Goal: Task Accomplishment & Management: Use online tool/utility

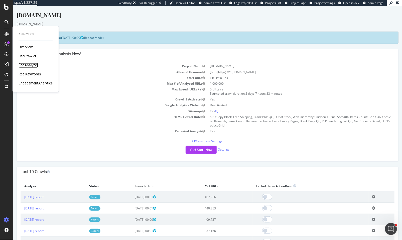
click at [31, 65] on div "LogAnalyzer" at bounding box center [29, 65] width 20 height 5
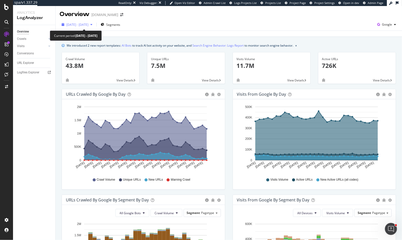
click at [85, 23] on span "[DATE] - [DATE]" at bounding box center [77, 25] width 22 height 4
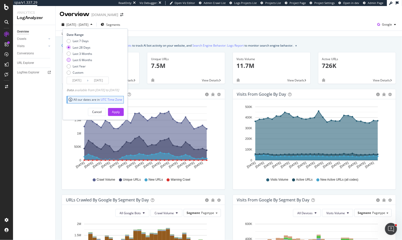
click at [84, 60] on div "Last 6 Months" at bounding box center [83, 60] width 20 height 4
type input "[DATE]"
click at [120, 109] on div "Apply" at bounding box center [116, 112] width 8 height 8
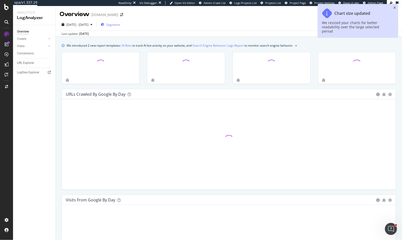
click at [120, 24] on span "Segments" at bounding box center [113, 25] width 14 height 4
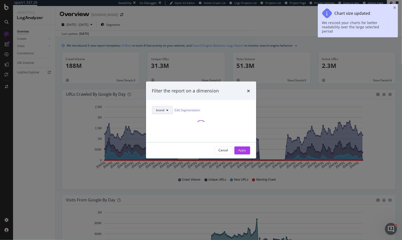
click at [167, 112] on button "brand" at bounding box center [162, 110] width 21 height 8
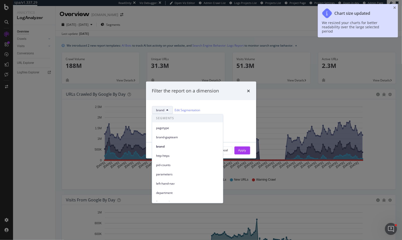
click at [251, 108] on div "brand Edit Segmentation" at bounding box center [201, 121] width 110 height 42
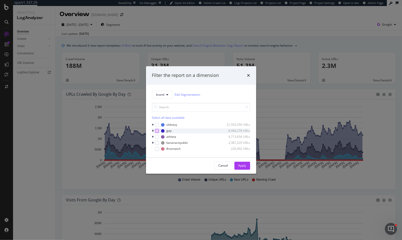
click at [158, 129] on div "modal" at bounding box center [157, 131] width 4 height 4
click at [157, 135] on div "athleta 4,713,656 URLs" at bounding box center [201, 136] width 98 height 5
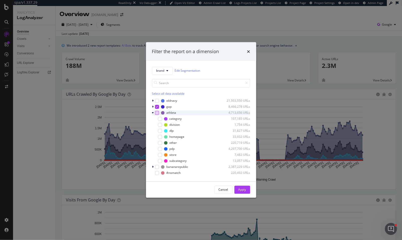
click at [156, 113] on div "modal" at bounding box center [157, 113] width 4 height 4
click at [243, 186] on div "Apply" at bounding box center [243, 190] width 8 height 8
